Goal: Task Accomplishment & Management: Use online tool/utility

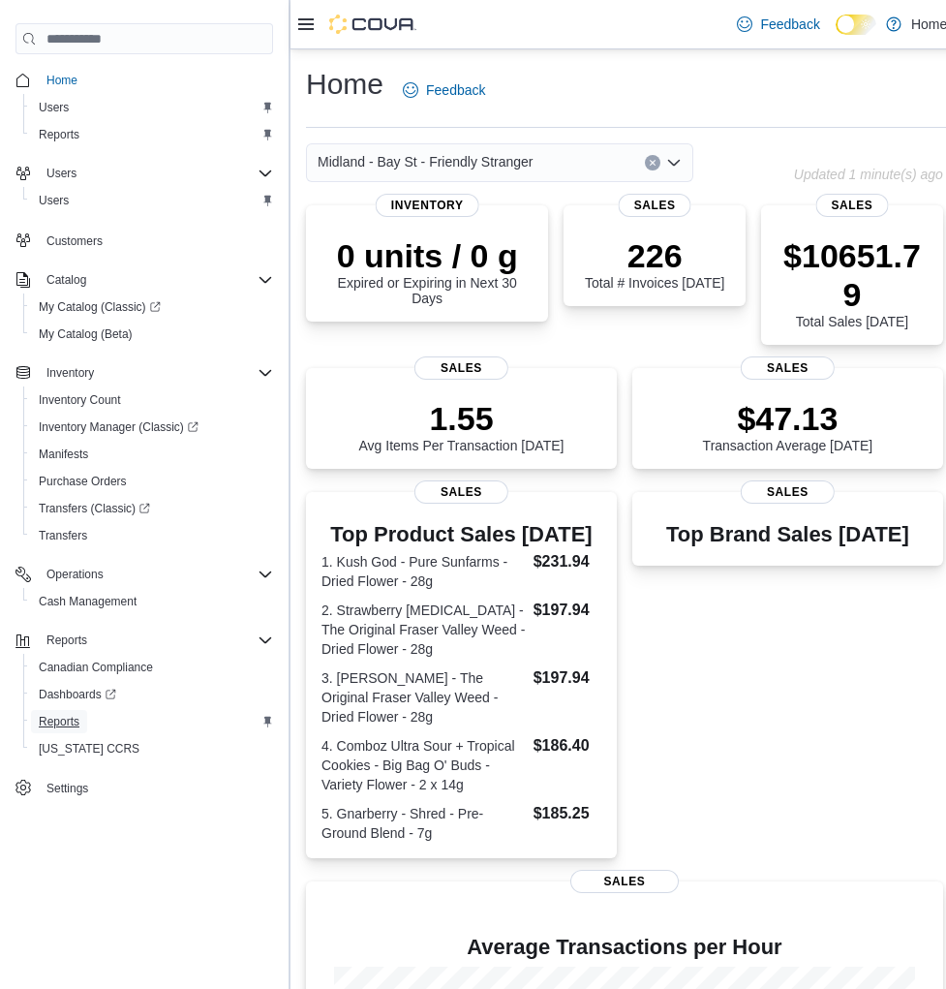
click at [71, 714] on span "Reports" at bounding box center [59, 721] width 41 height 15
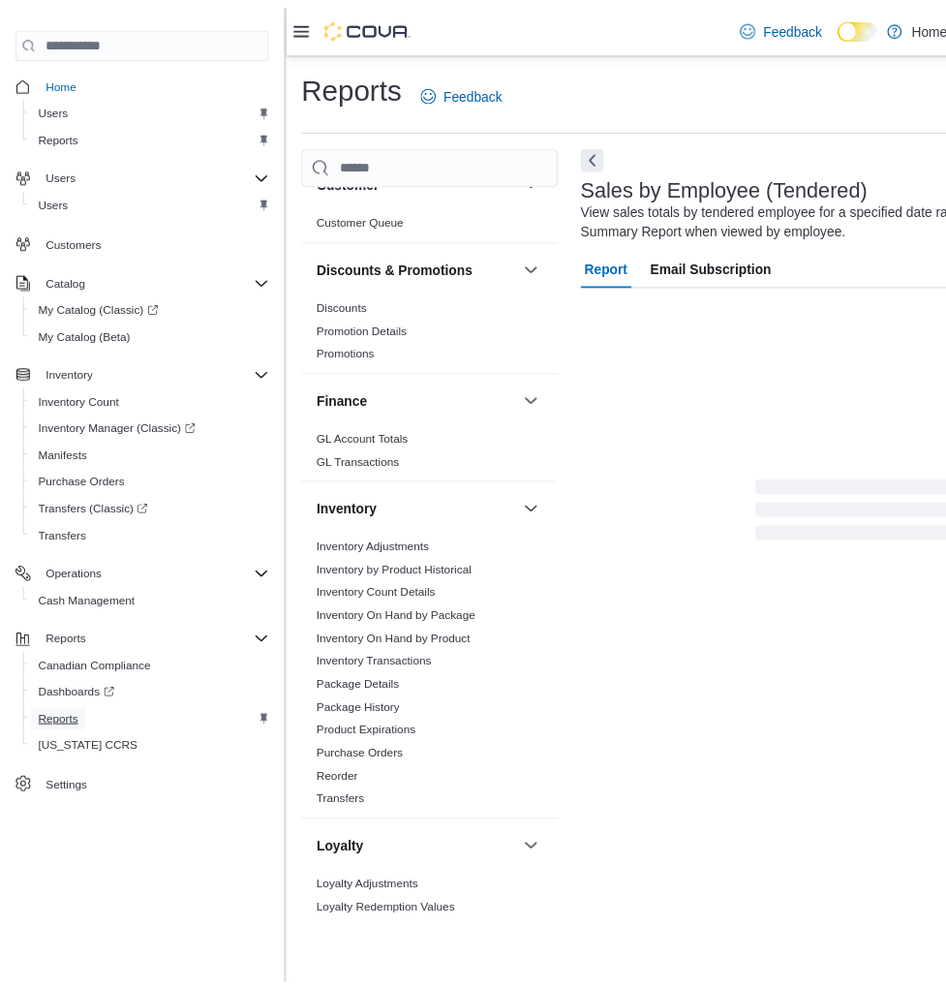
scroll to position [678, 0]
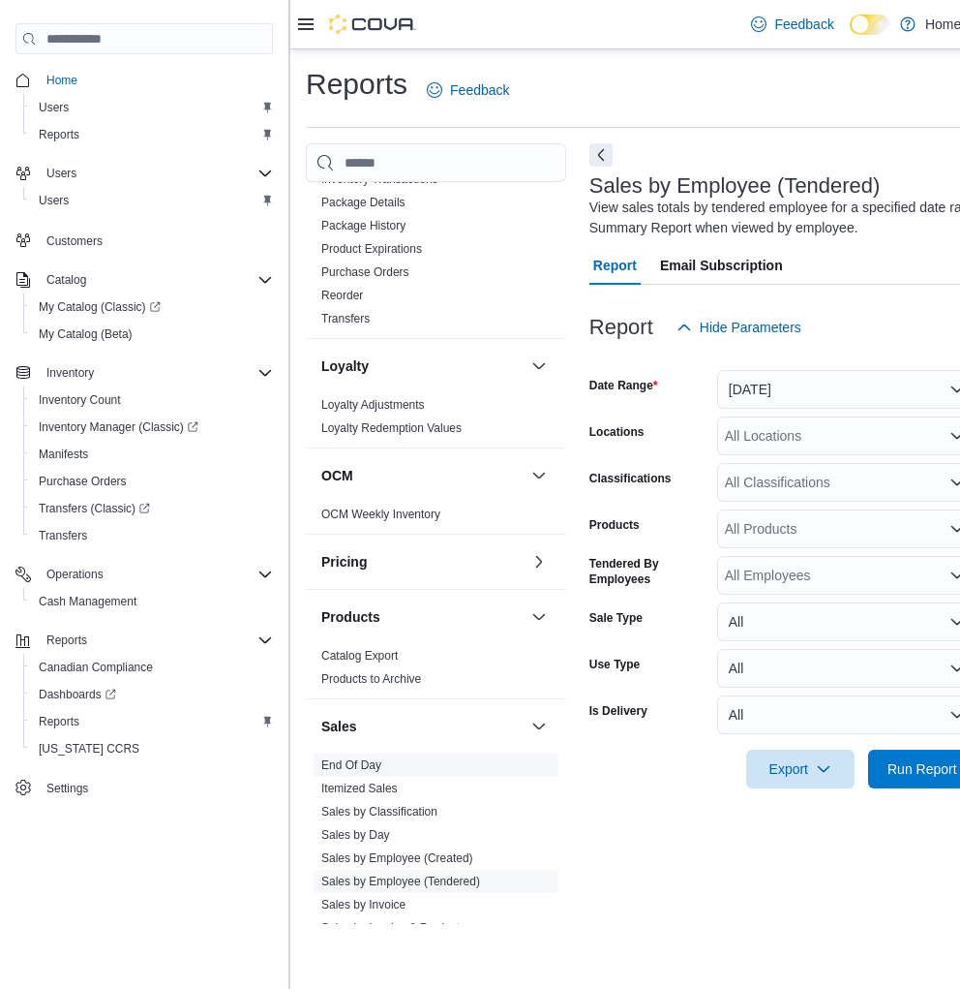
click at [375, 769] on link "End Of Day" at bounding box center [351, 765] width 60 height 14
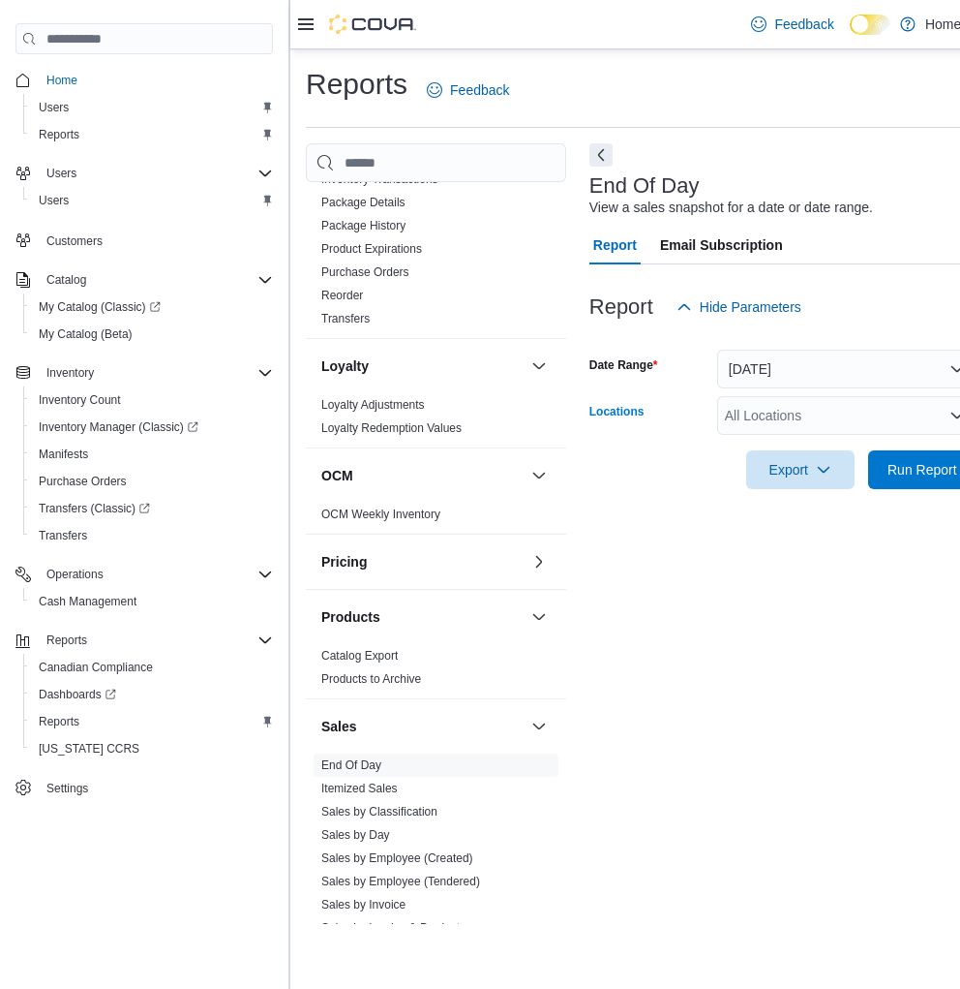
click at [828, 411] on div "All Locations" at bounding box center [846, 415] width 259 height 39
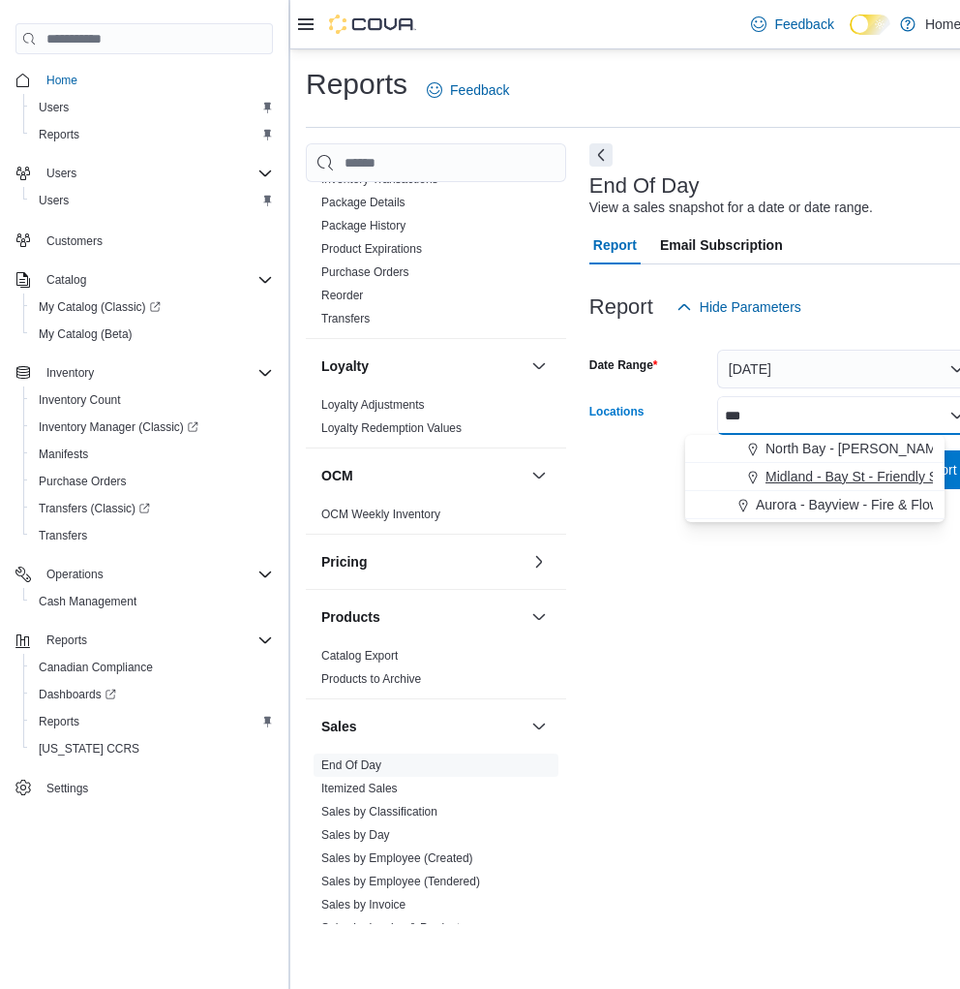
type input "***"
click at [879, 477] on span "Midland - Bay St - Friendly Stranger" at bounding box center [874, 476] width 216 height 19
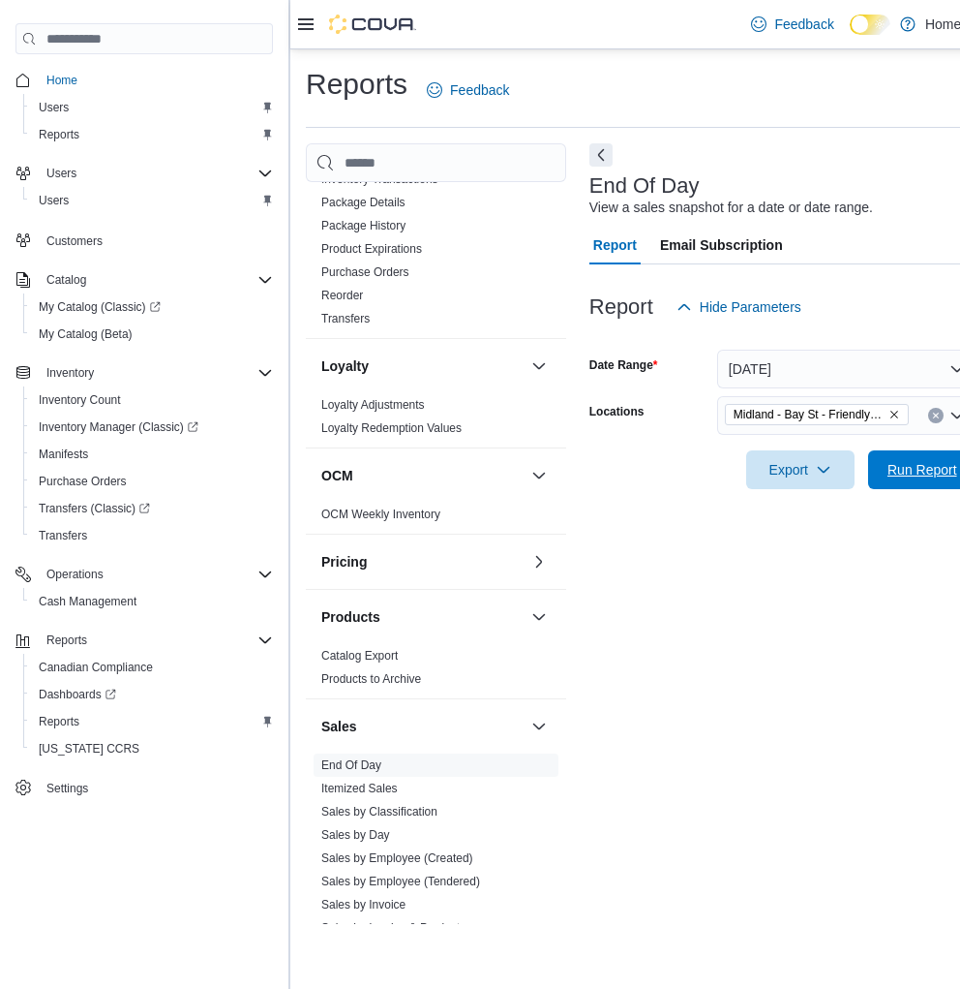
click at [957, 466] on span "Run Report" at bounding box center [923, 469] width 70 height 19
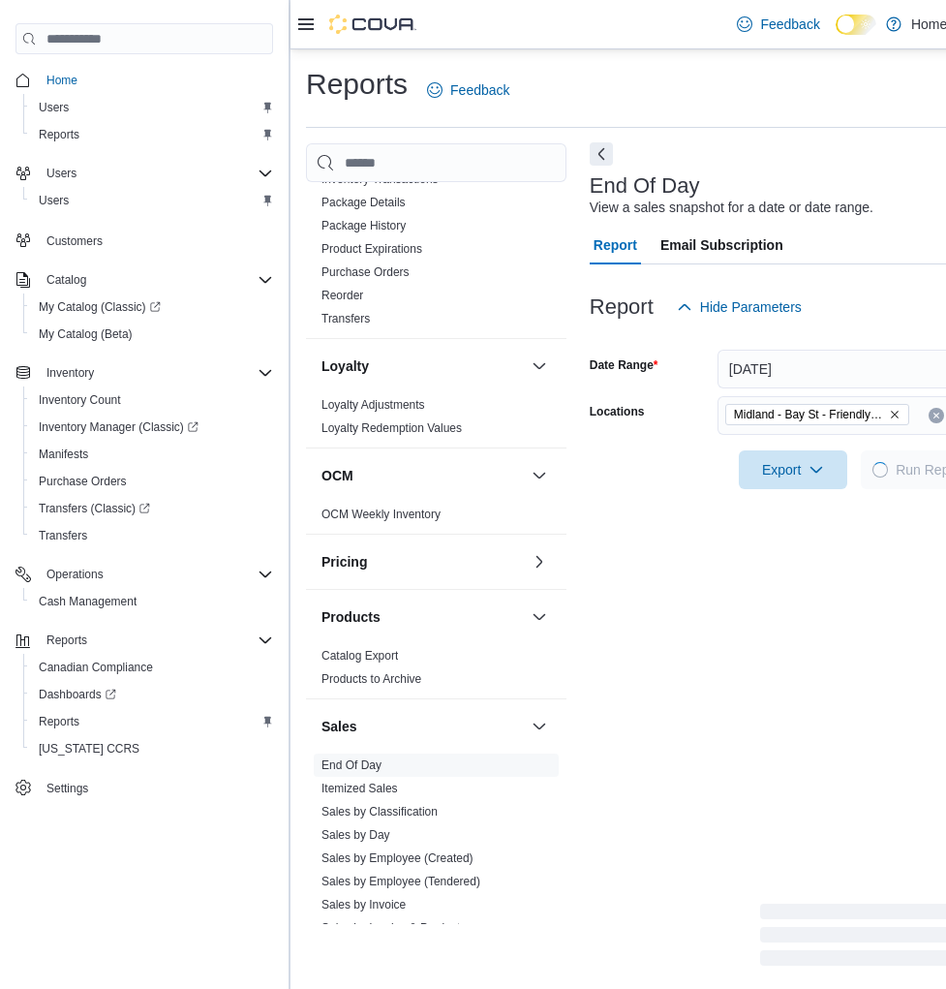
click at [596, 148] on button "Next" at bounding box center [601, 153] width 23 height 23
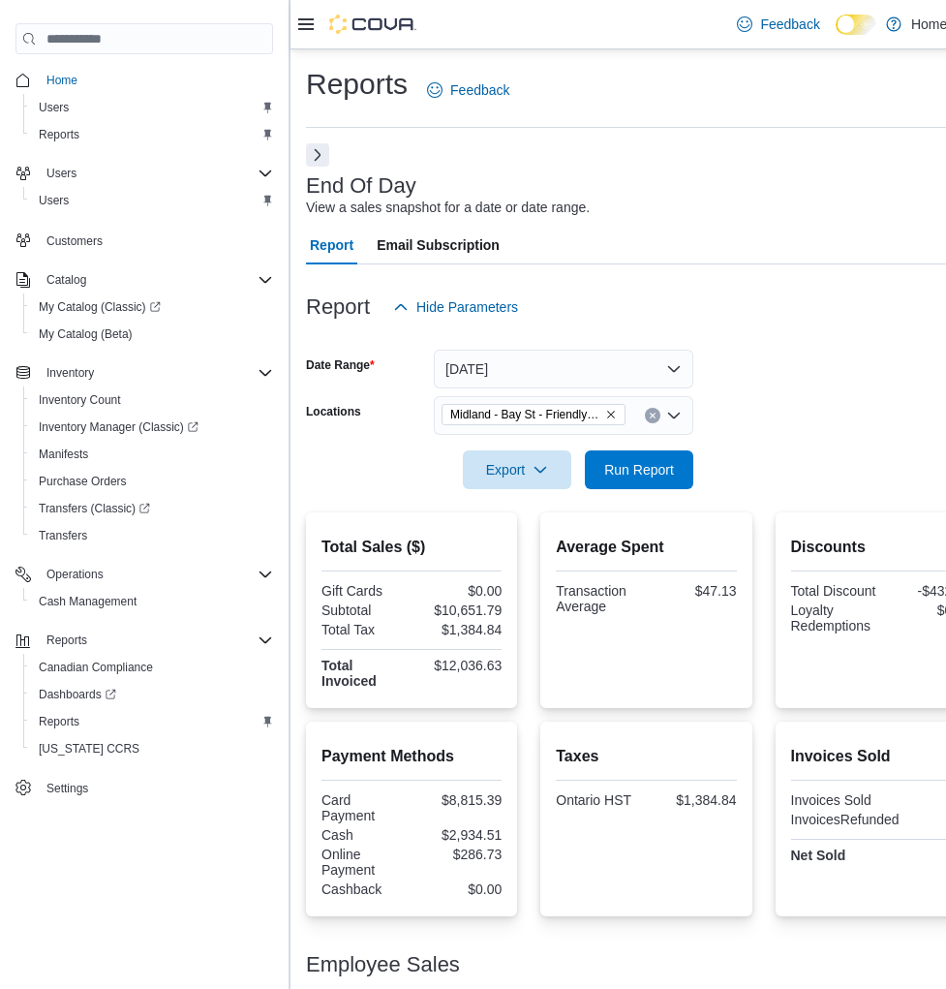
click at [833, 311] on div "Report Hide Parameters" at bounding box center [763, 307] width 915 height 39
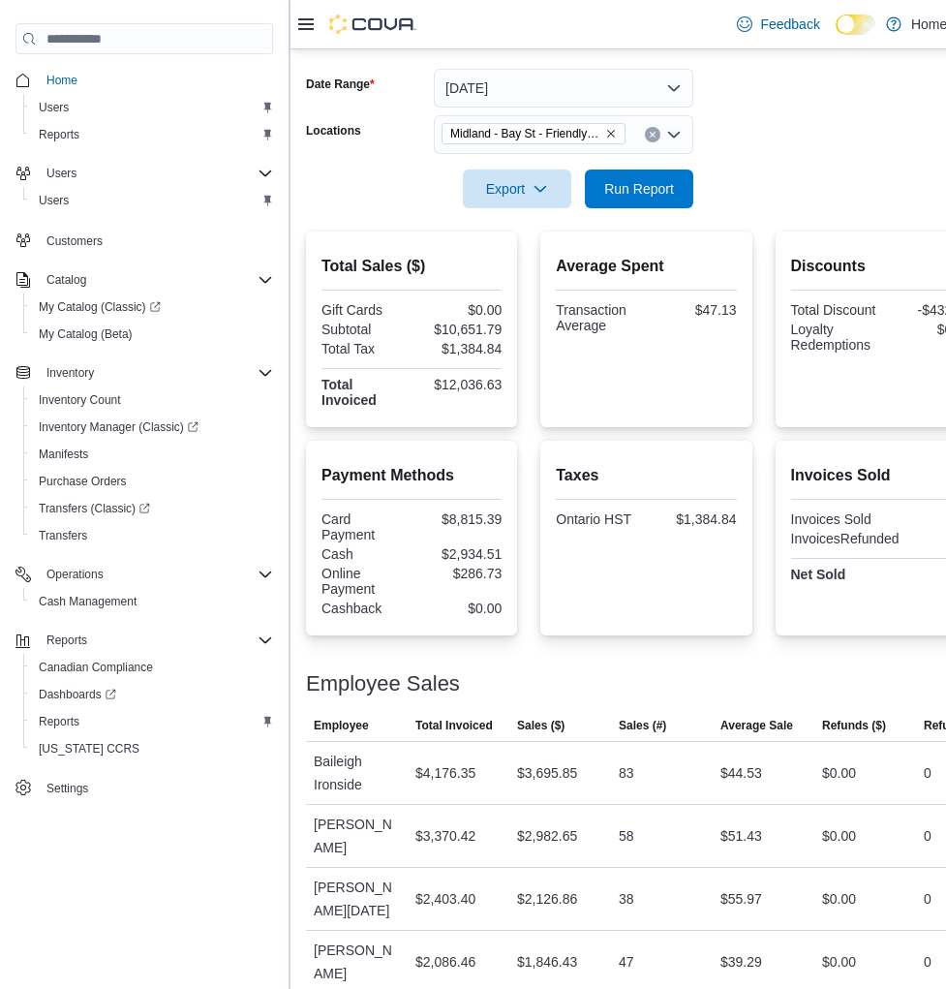
scroll to position [286, 0]
